Goal: Navigation & Orientation: Find specific page/section

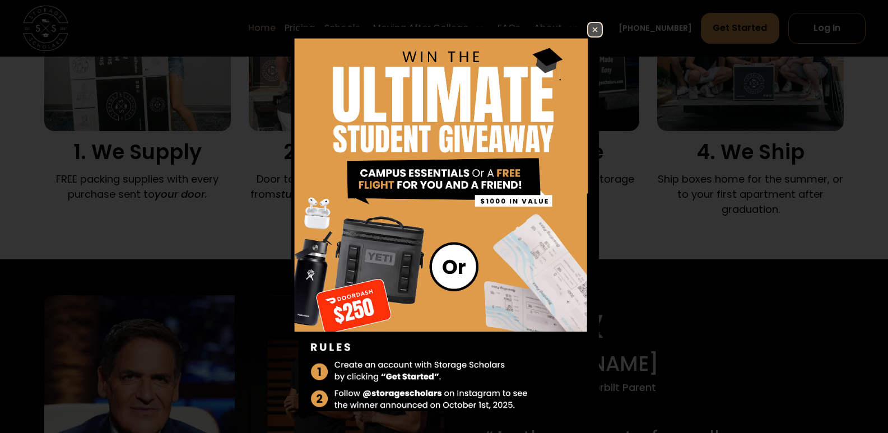
scroll to position [840, 0]
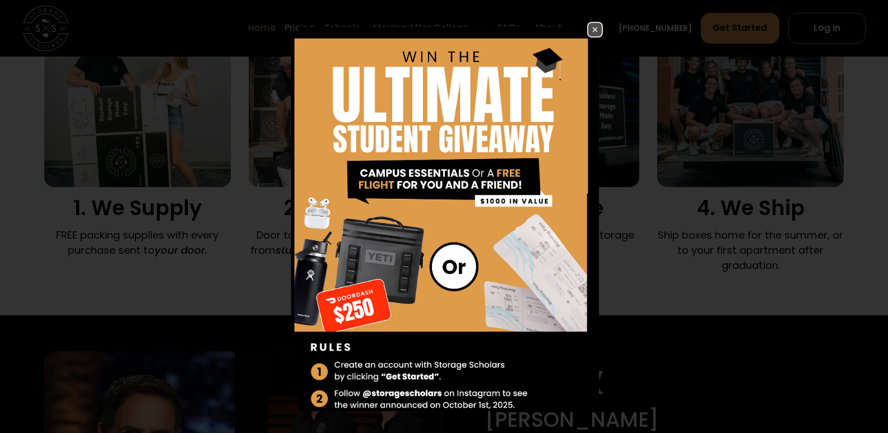
click at [588, 31] on img at bounding box center [594, 29] width 13 height 13
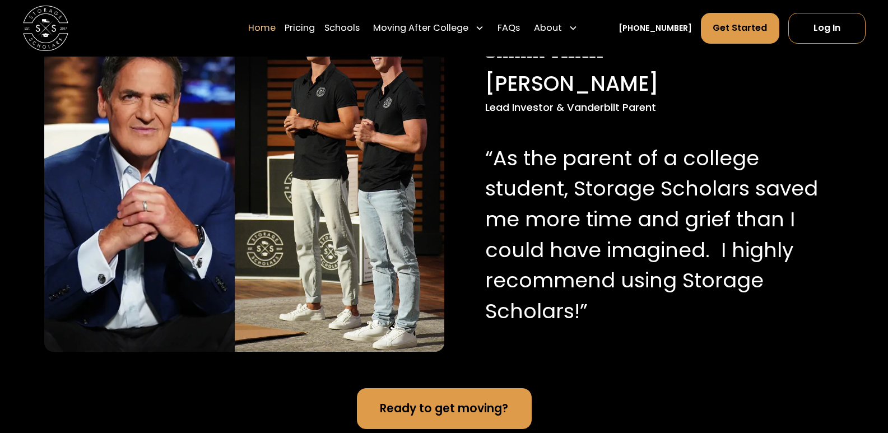
scroll to position [1120, 0]
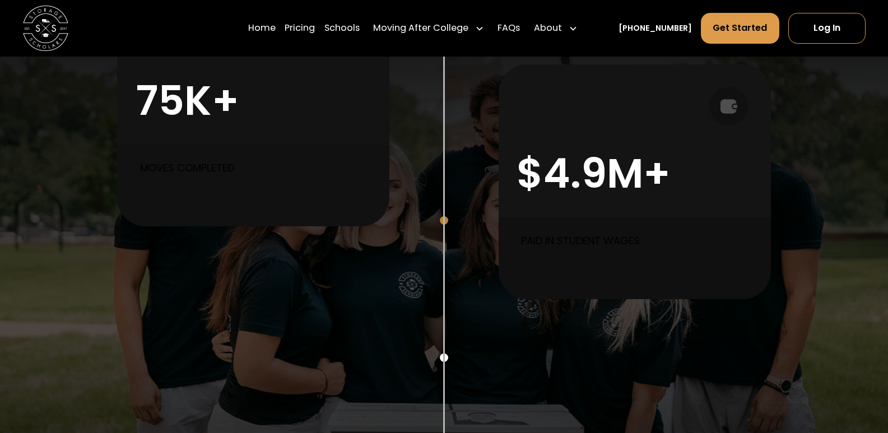
scroll to position [560, 0]
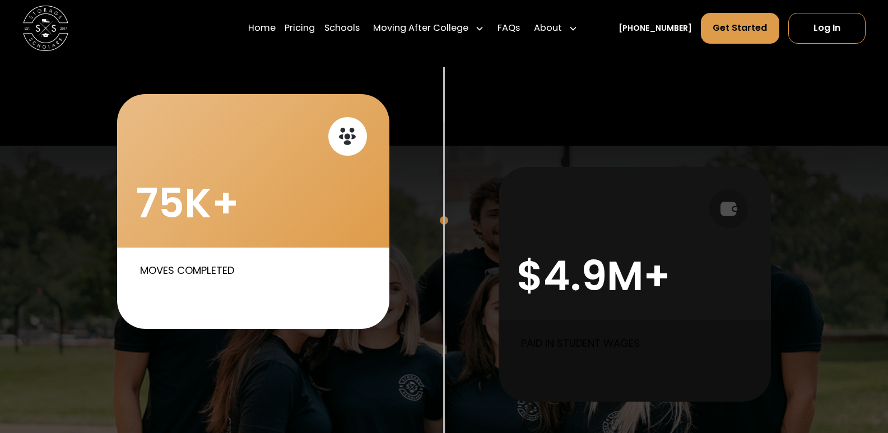
click at [347, 134] on icon at bounding box center [348, 137] width 6 height 6
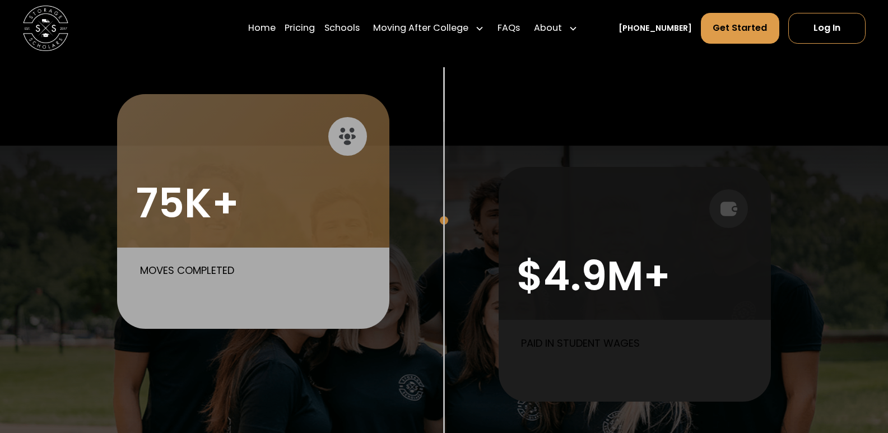
click at [668, 289] on div "$4.9M+" at bounding box center [594, 276] width 154 height 49
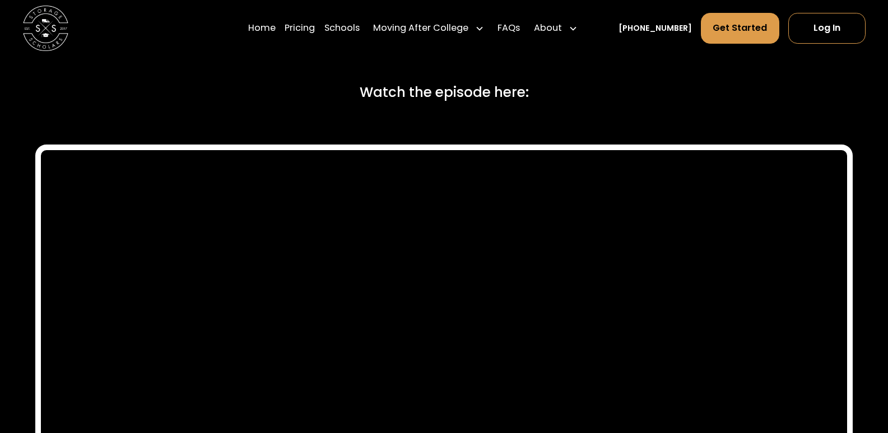
scroll to position [5098, 0]
